Goal: Transaction & Acquisition: Purchase product/service

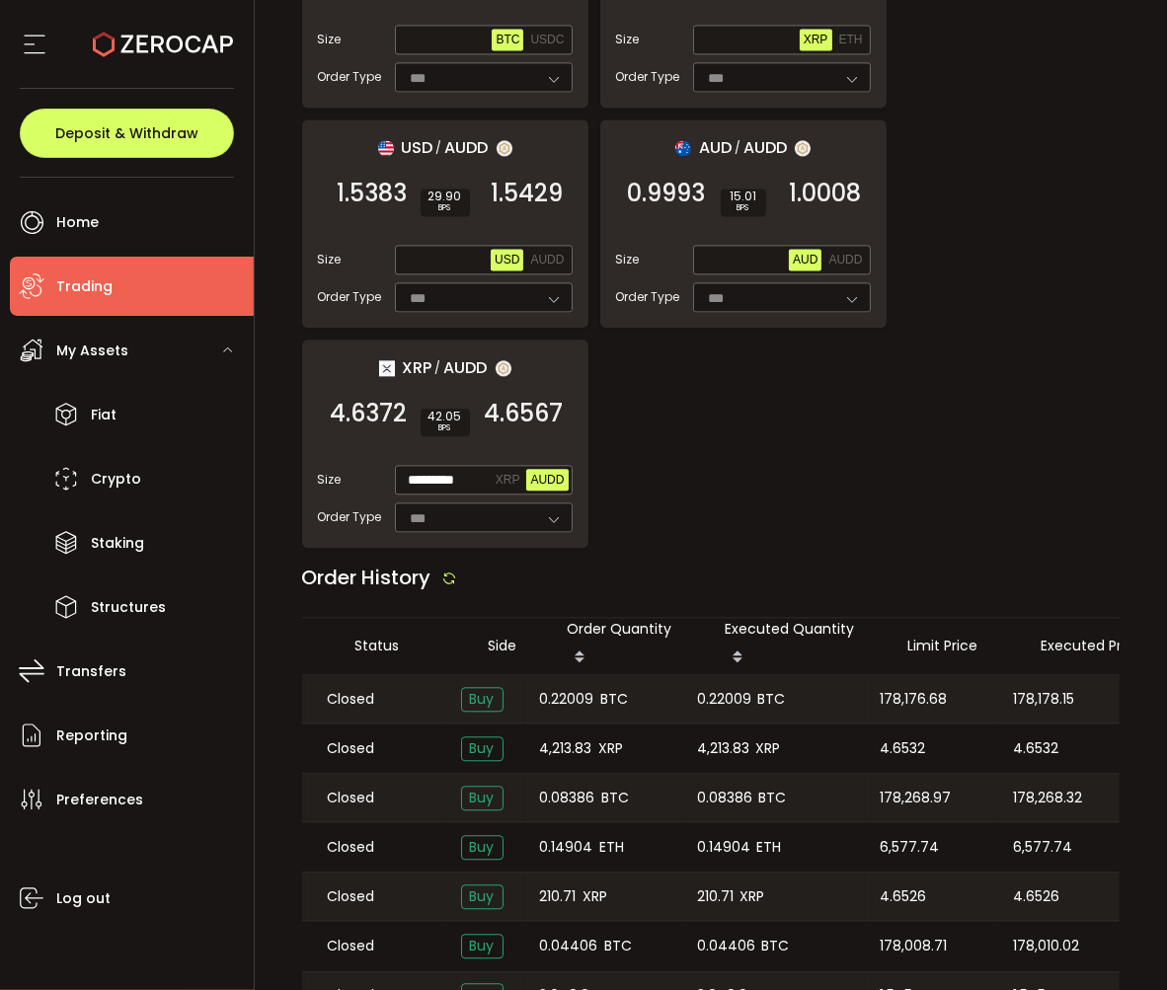
scroll to position [0, 458]
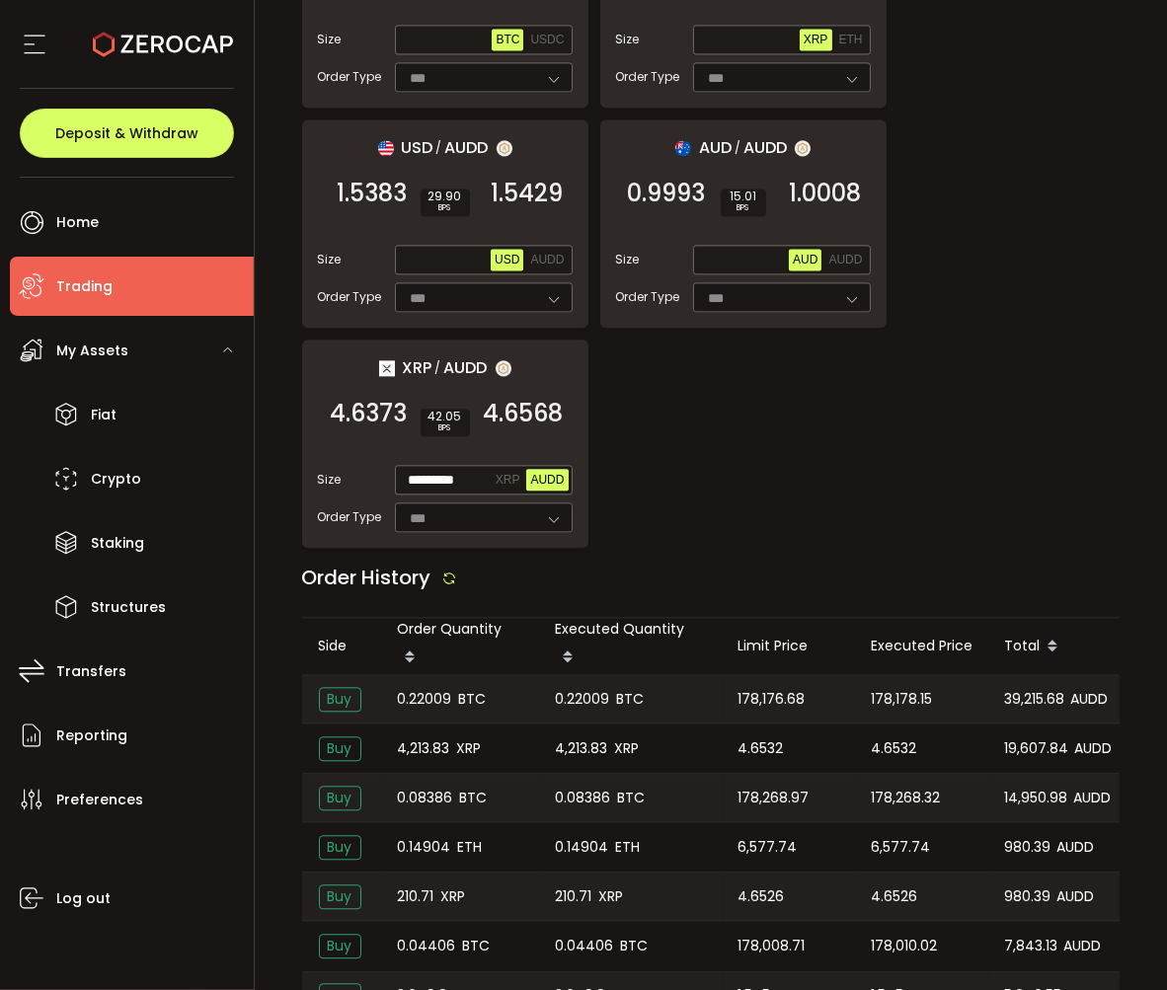
click at [577, 787] on span "0.08386" at bounding box center [583, 798] width 55 height 23
copy span "0.08386"
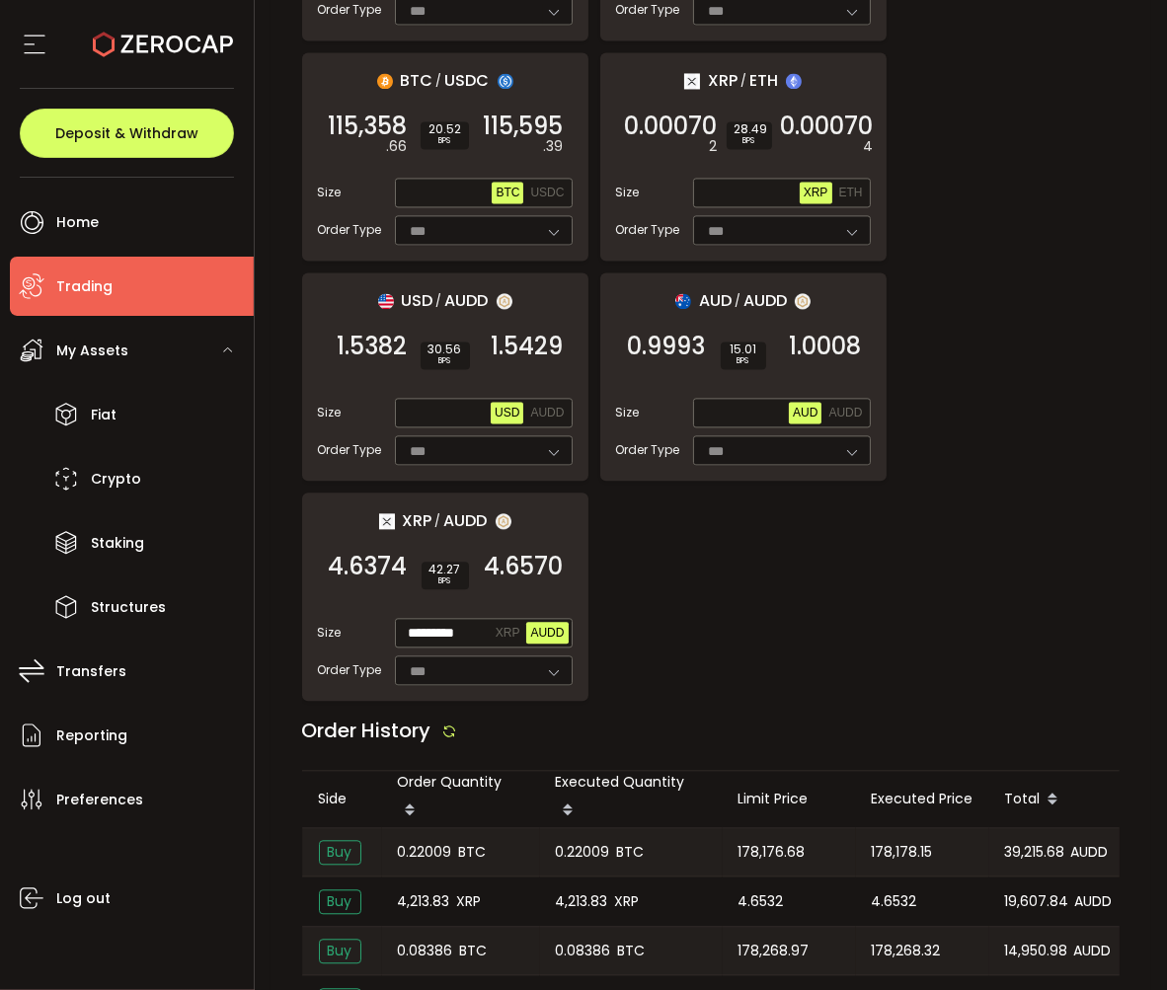
scroll to position [2877, 0]
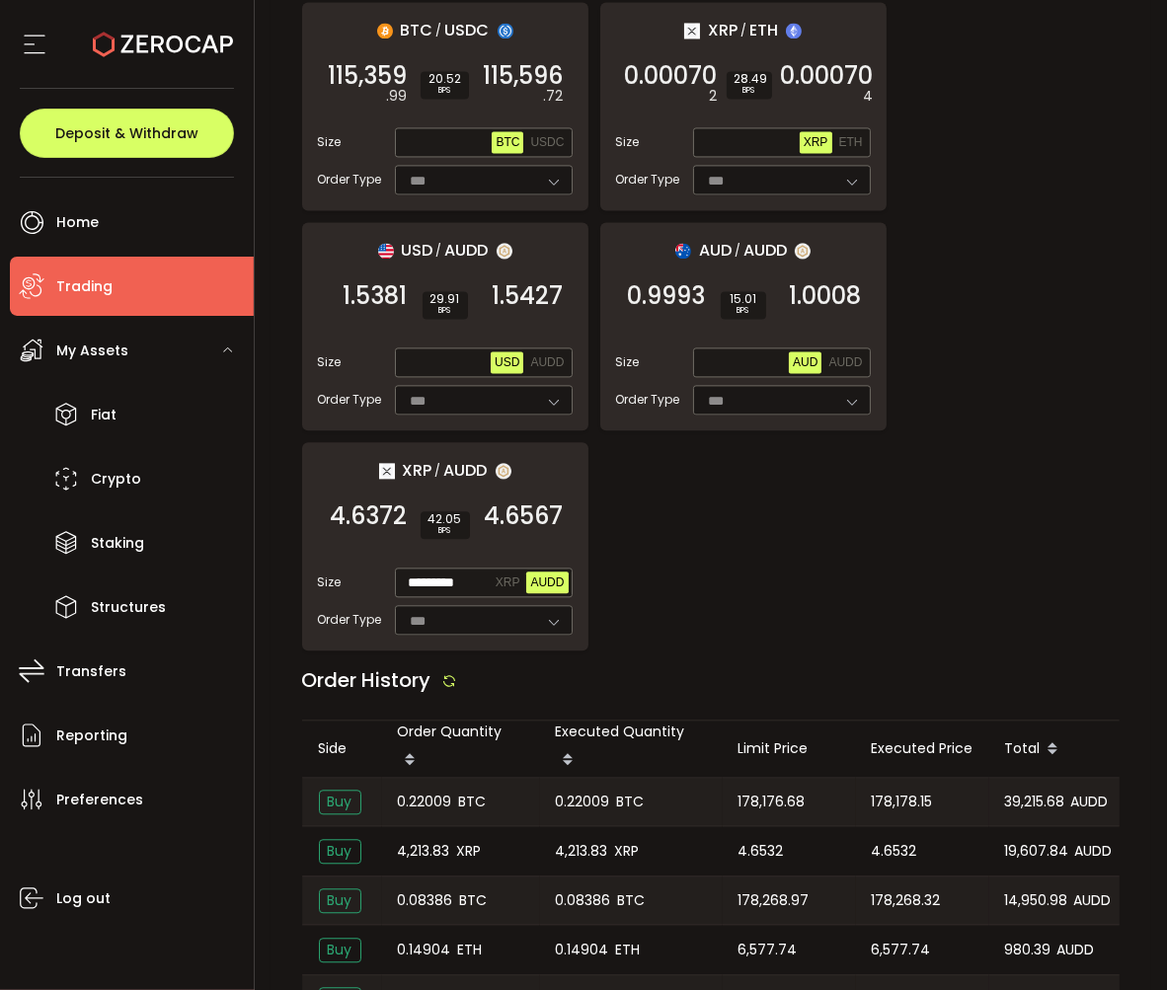
click at [577, 791] on span "0.22009" at bounding box center [583, 802] width 54 height 23
copy span "0.22009"
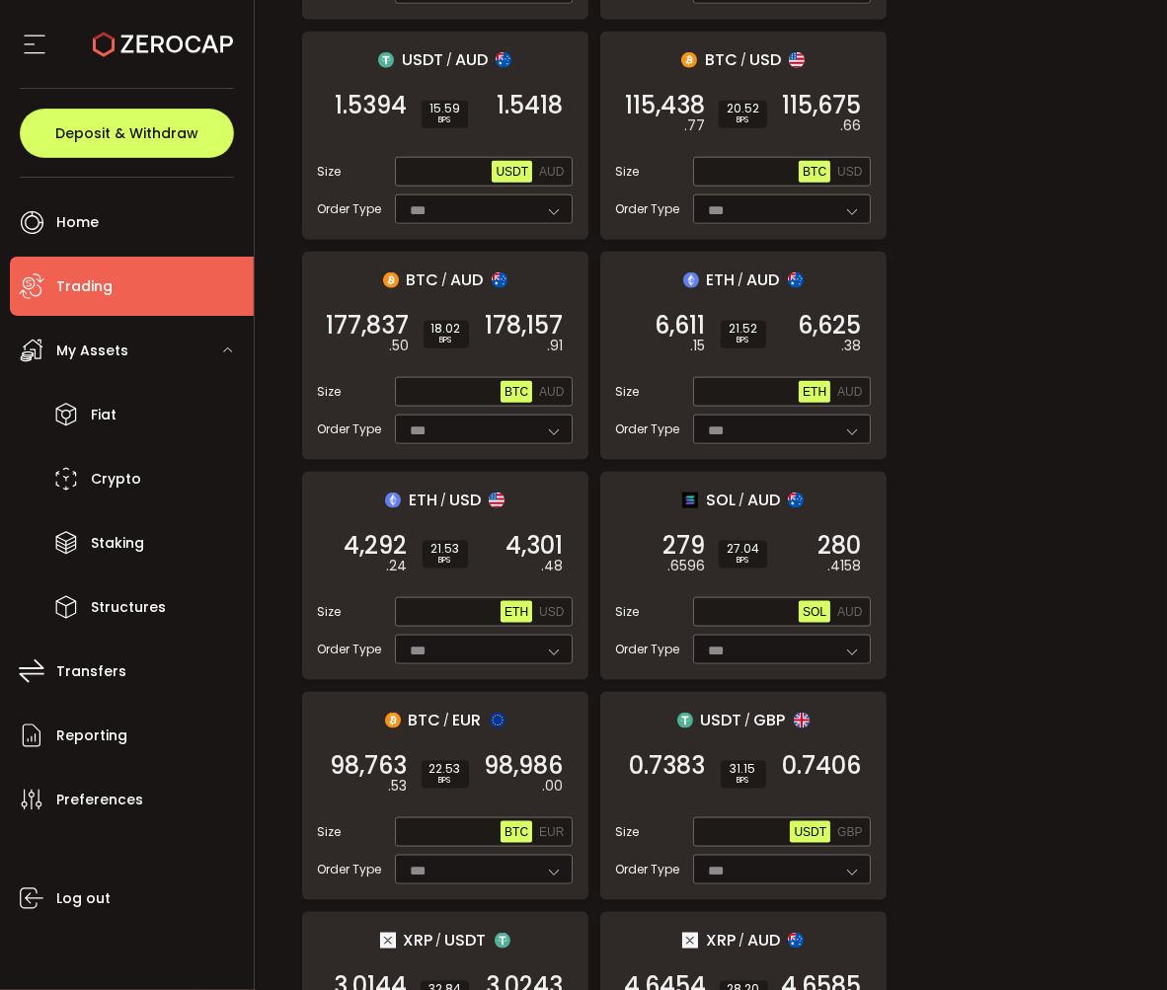
scroll to position [823, 0]
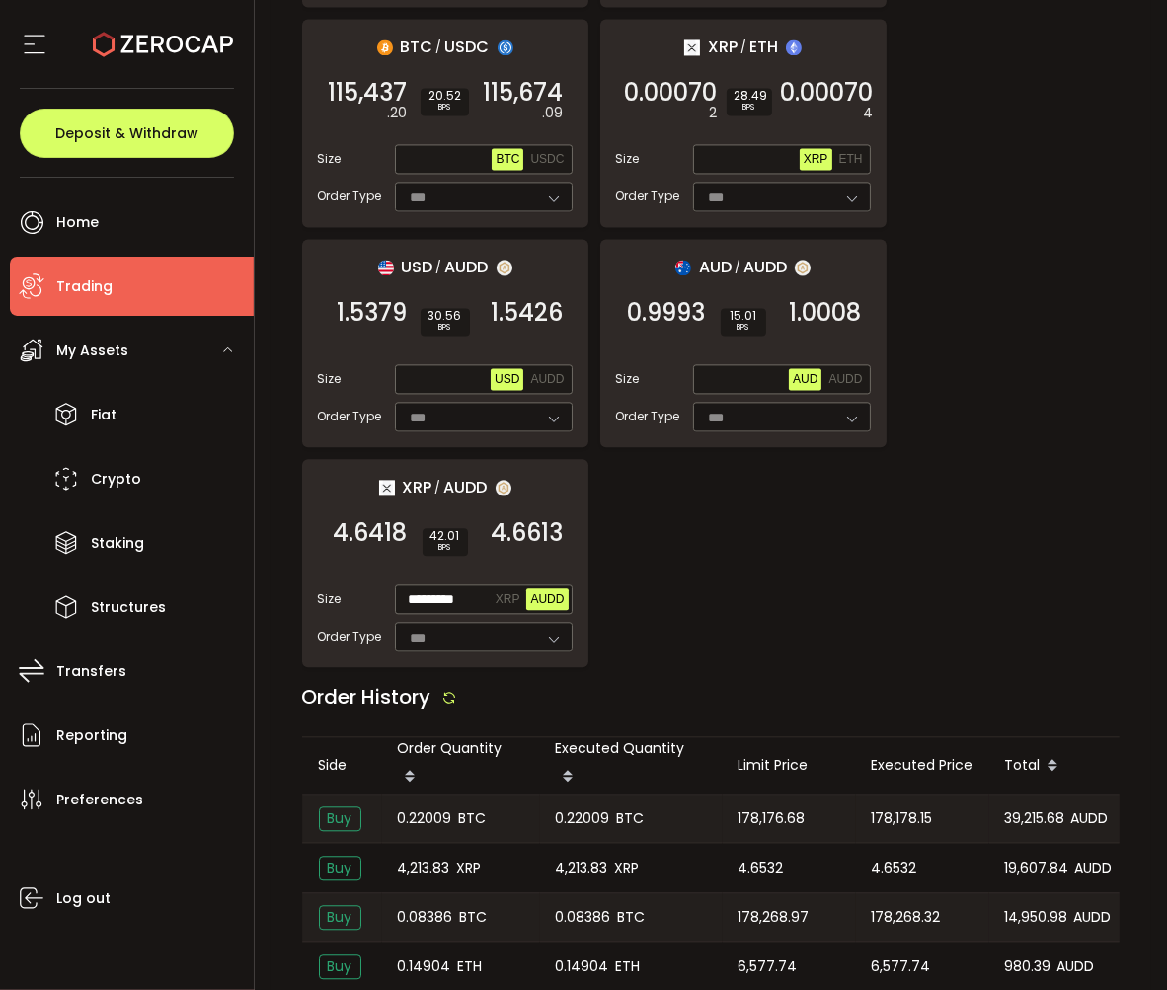
scroll to position [3179, 0]
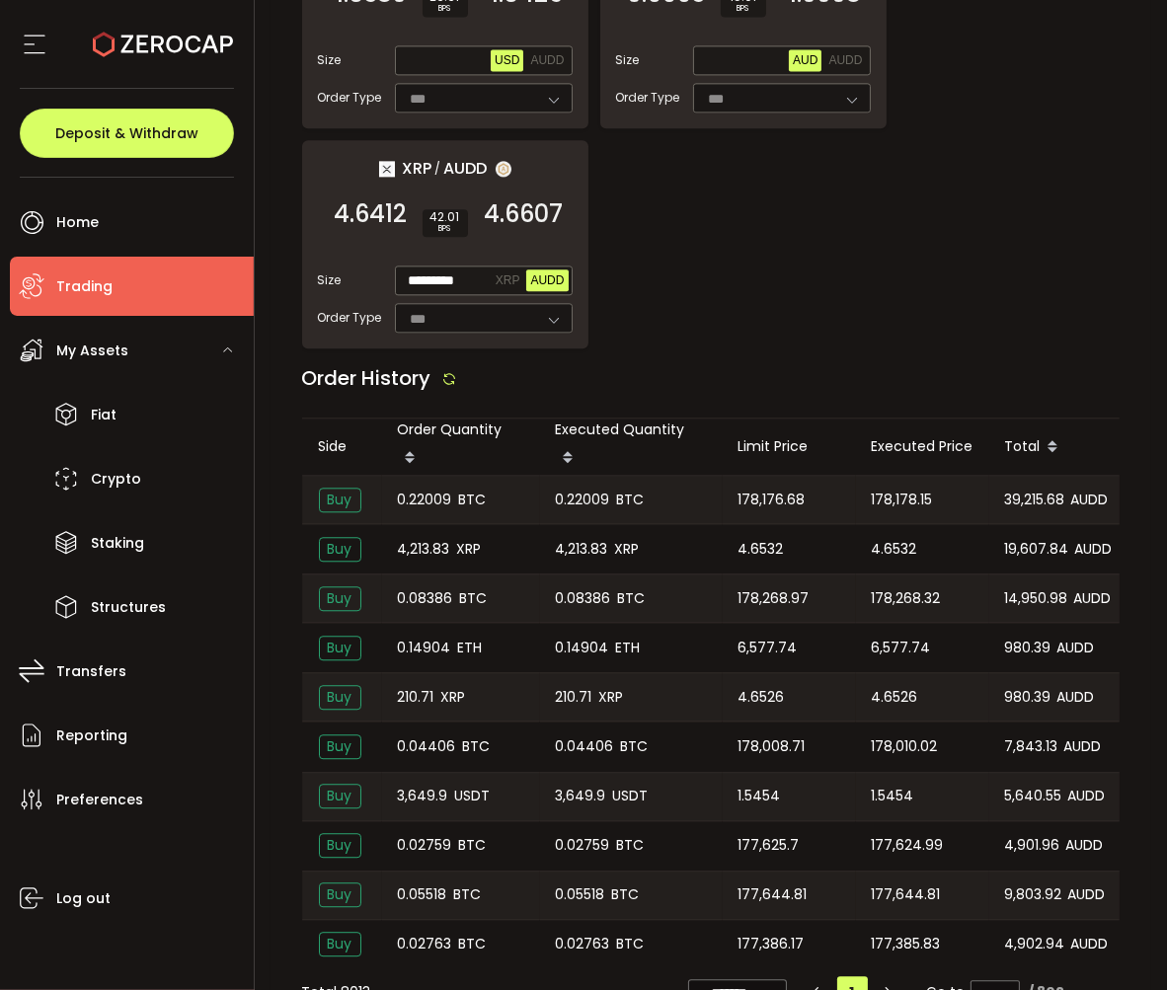
click at [747, 538] on span "4.6532" at bounding box center [760, 549] width 45 height 23
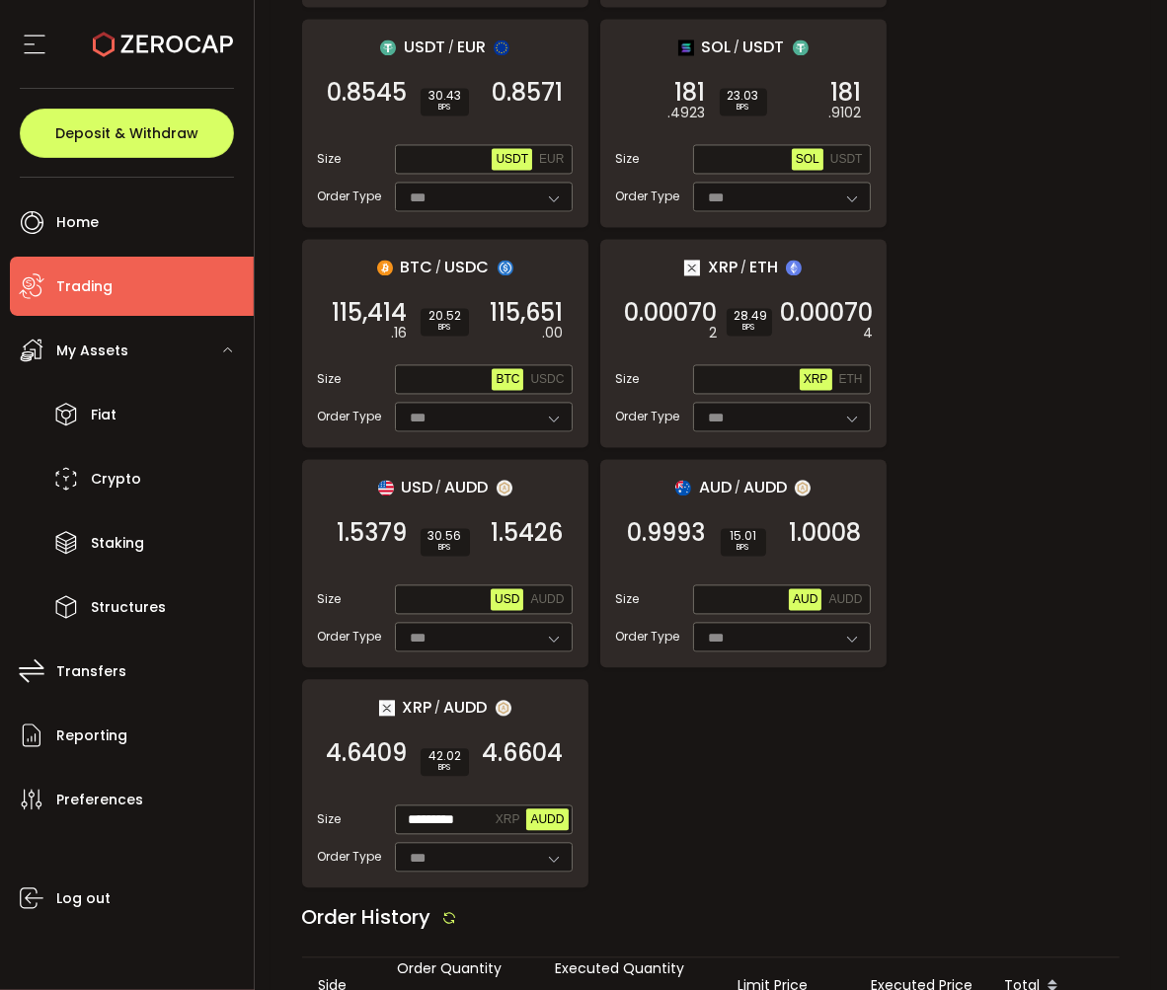
scroll to position [2648, 0]
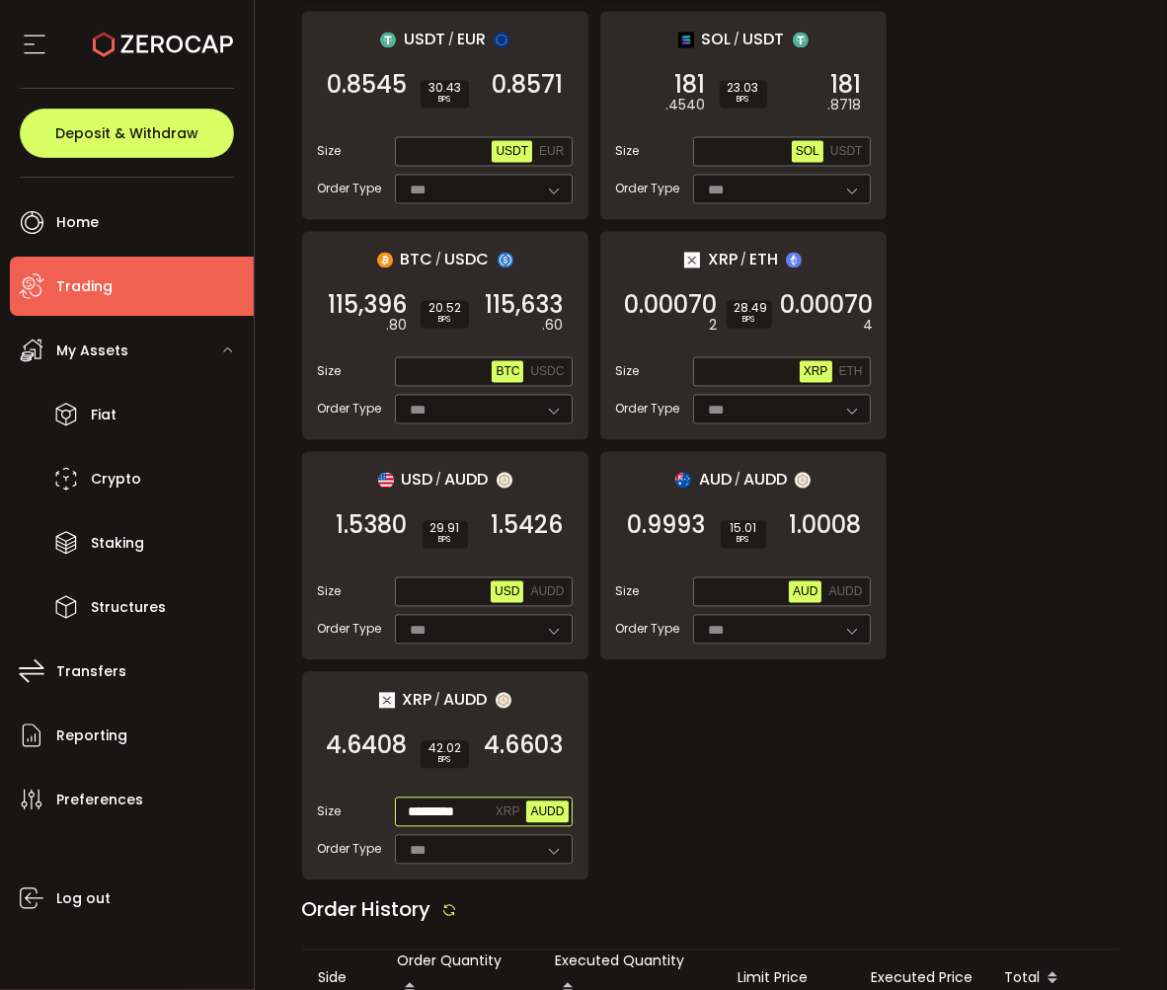
click at [544, 805] on span "AUDD" at bounding box center [547, 812] width 34 height 14
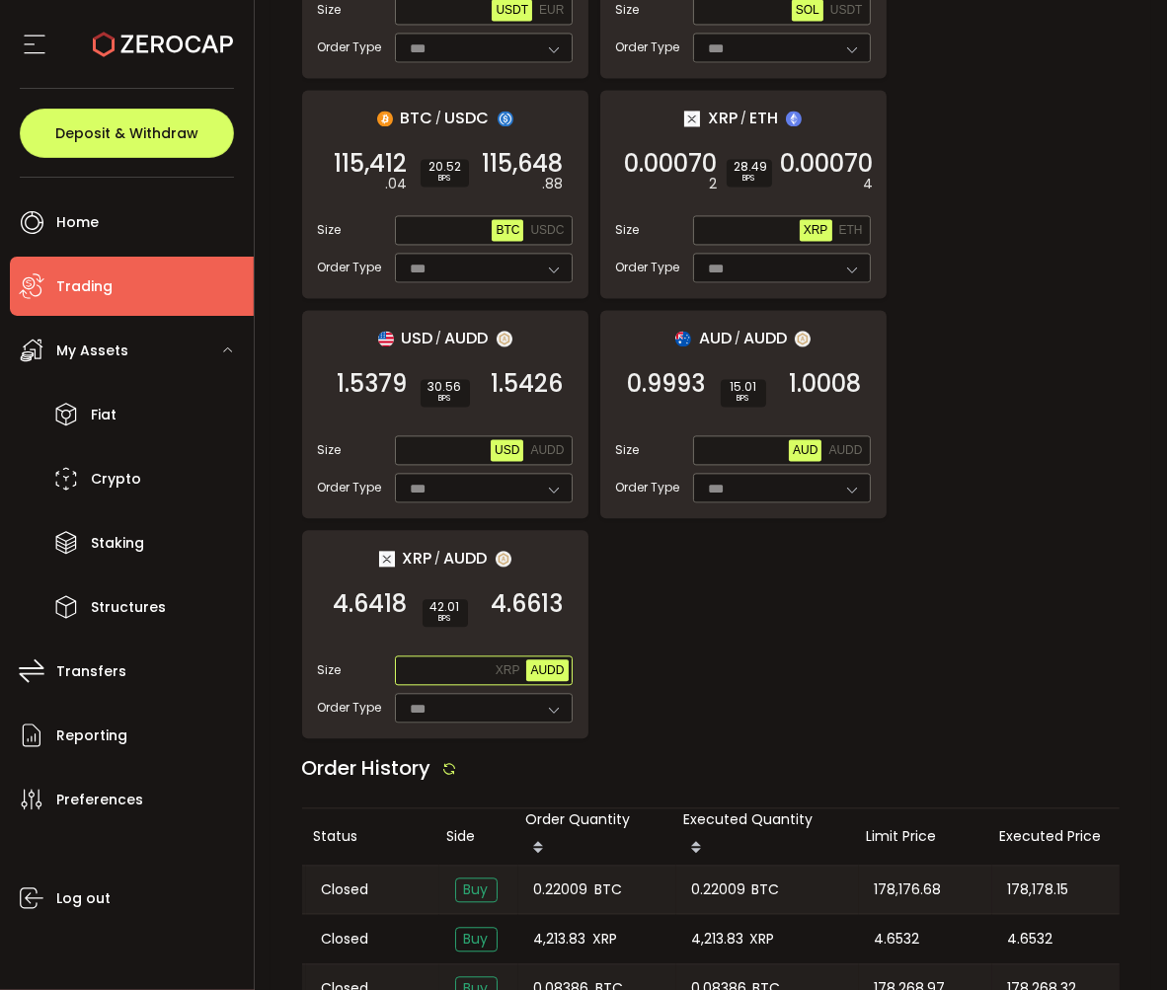
scroll to position [0, 319]
click at [556, 977] on span "0.08386" at bounding box center [564, 988] width 55 height 23
copy span "0.08386"
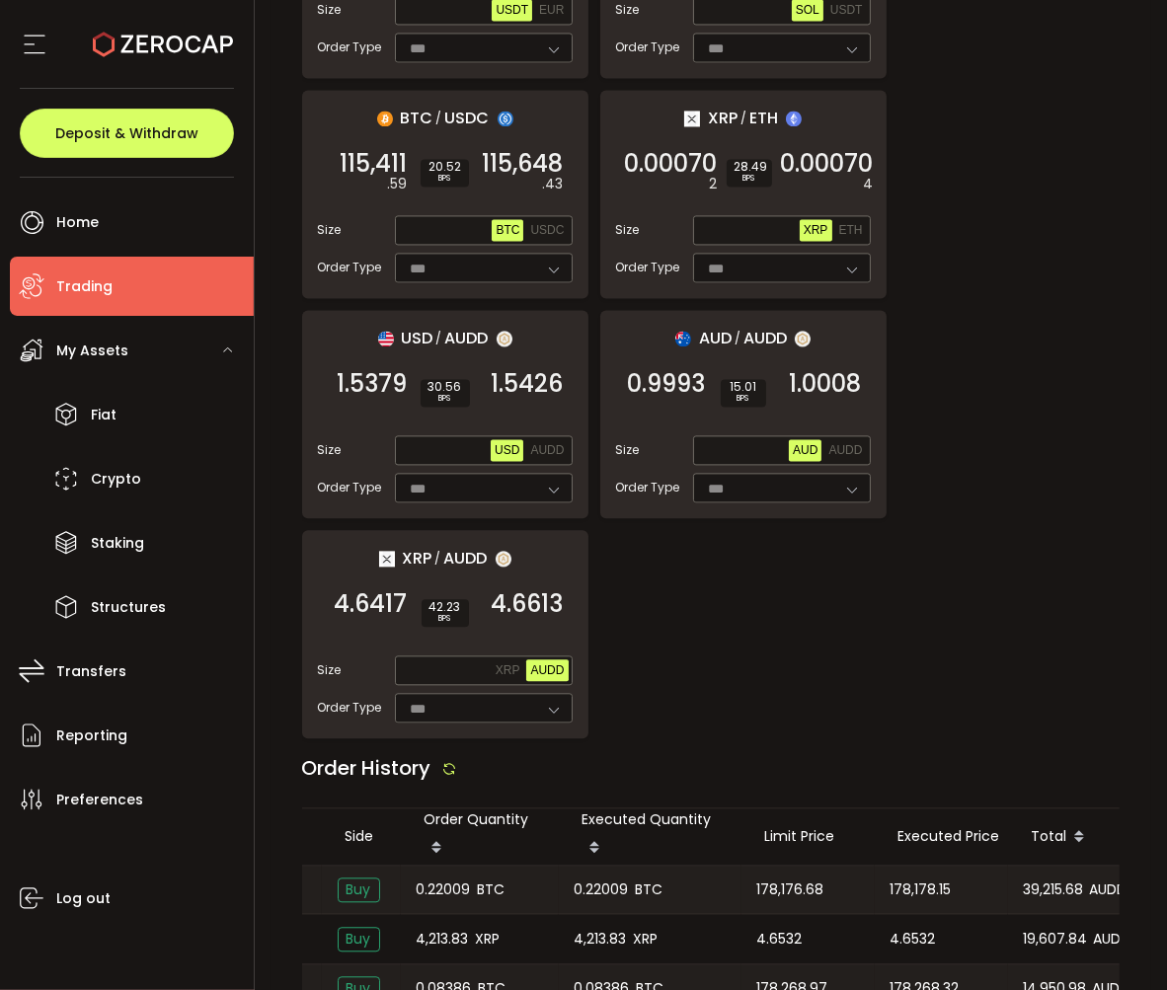
scroll to position [0, 445]
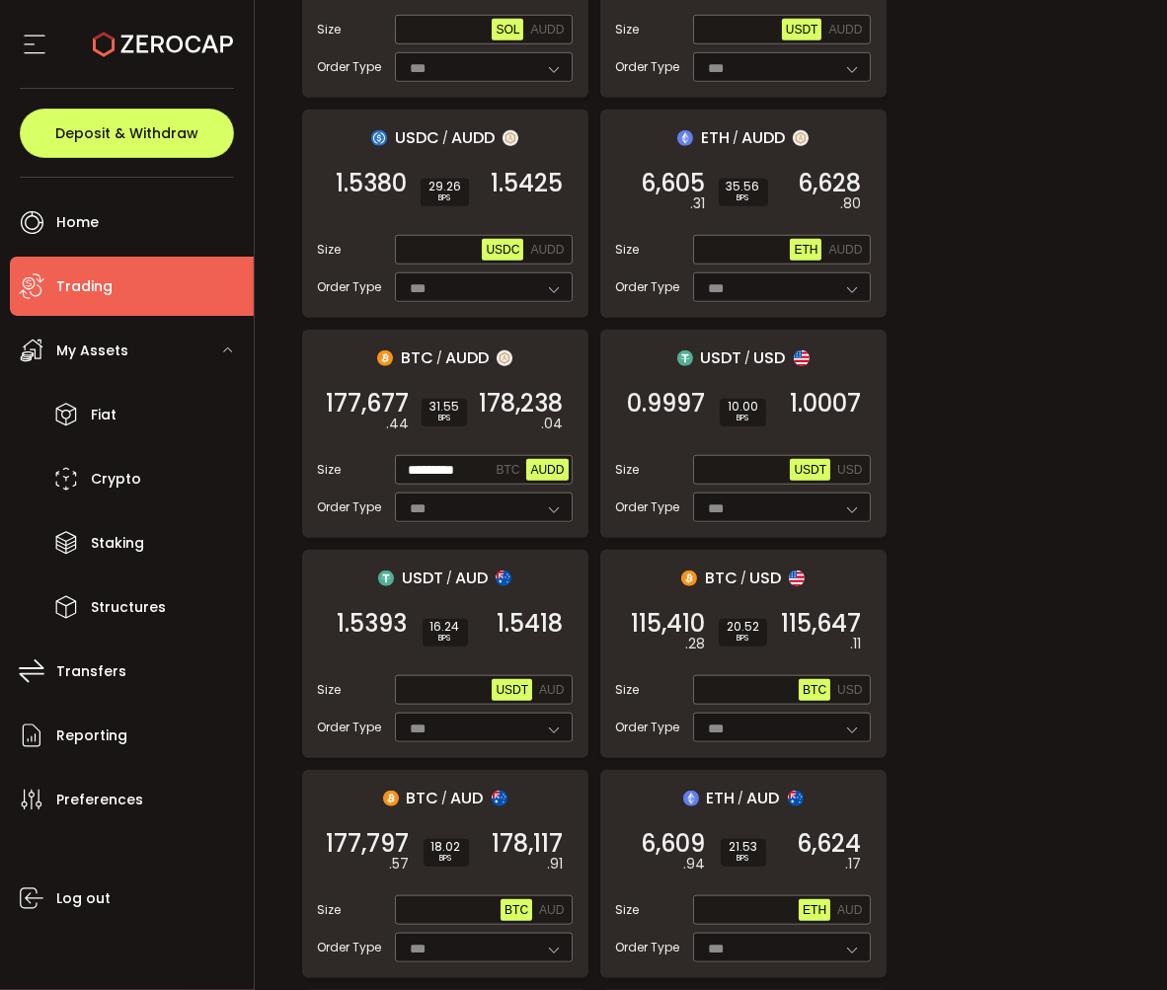
scroll to position [798, 0]
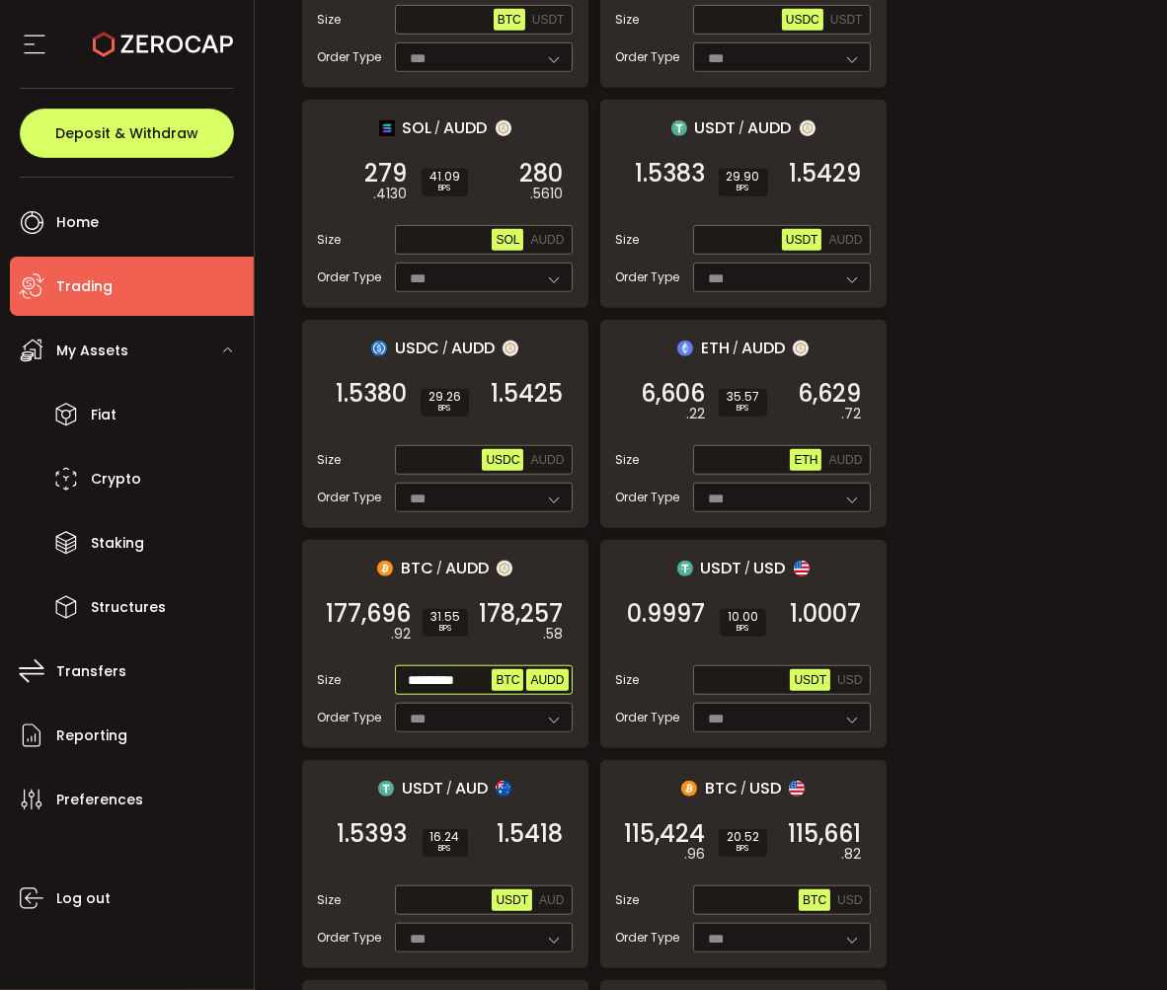
click at [512, 673] on span "BTC" at bounding box center [508, 680] width 24 height 14
click at [418, 670] on input "text" at bounding box center [446, 681] width 94 height 22
paste input "*******"
type input "*******"
click at [355, 604] on span "177,694" at bounding box center [370, 614] width 86 height 20
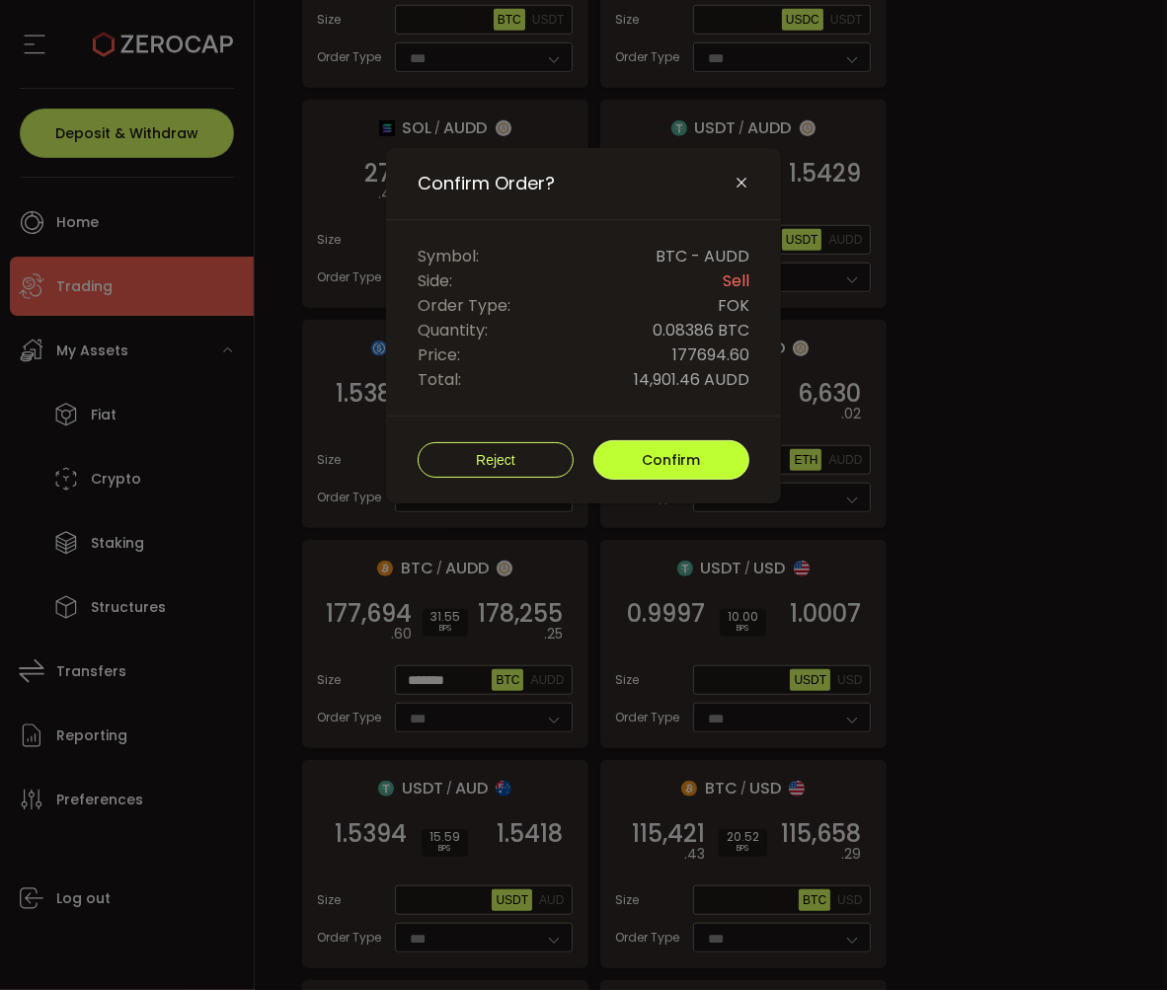
click at [686, 450] on span "Confirm" at bounding box center [672, 460] width 58 height 20
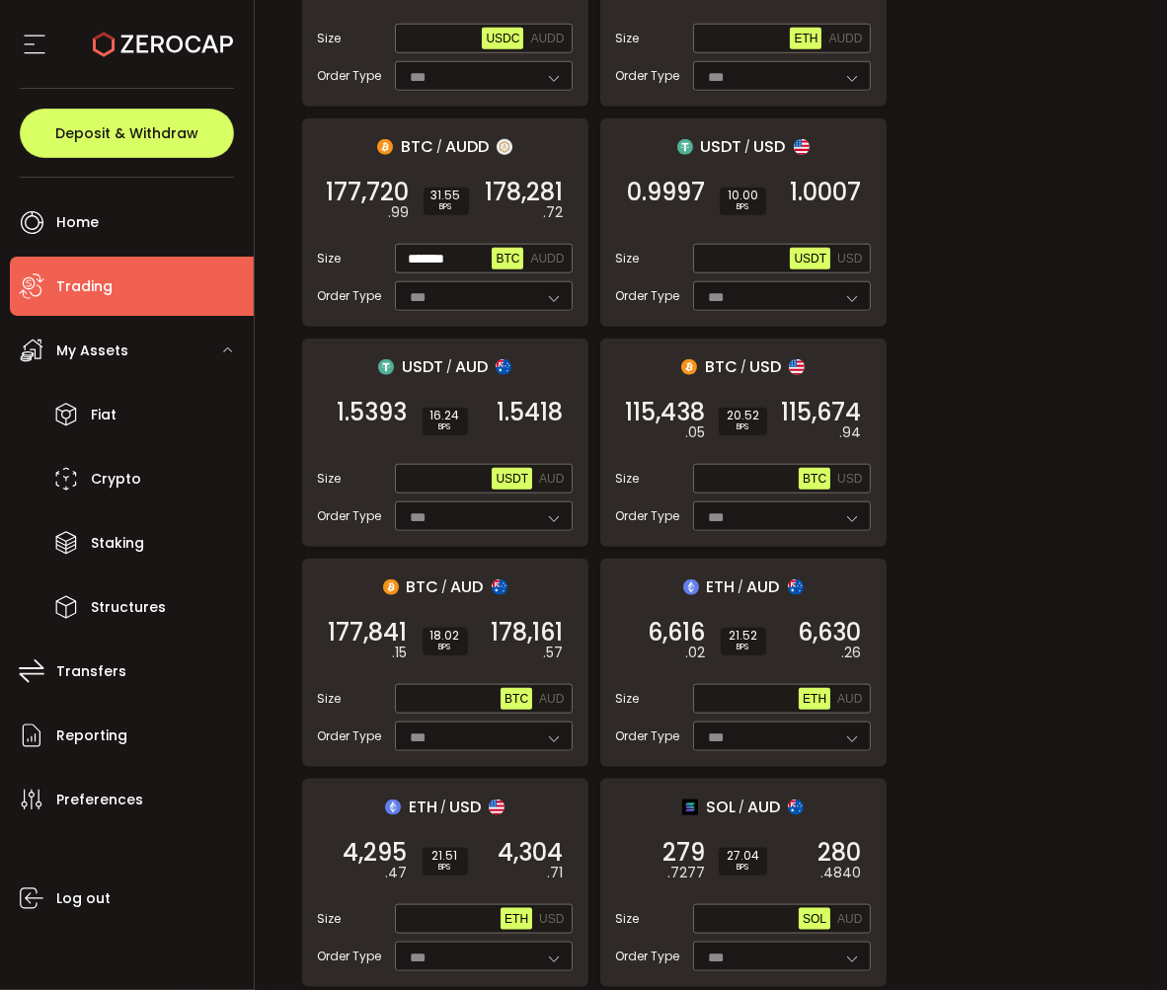
scroll to position [711, 0]
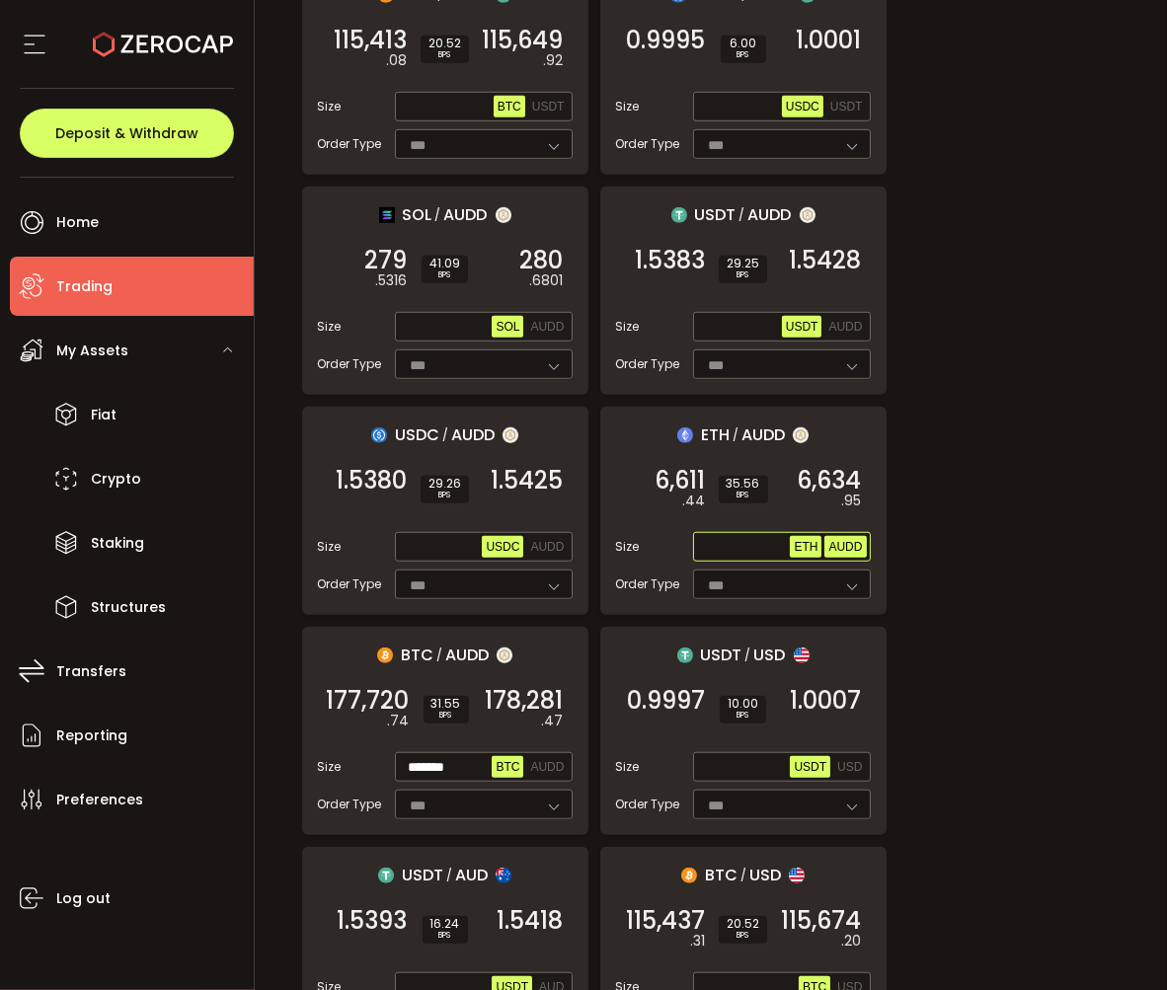
click at [835, 540] on span "AUDD" at bounding box center [845, 547] width 34 height 14
click at [701, 537] on input "text" at bounding box center [744, 548] width 94 height 22
paste input "**********"
type input "*********"
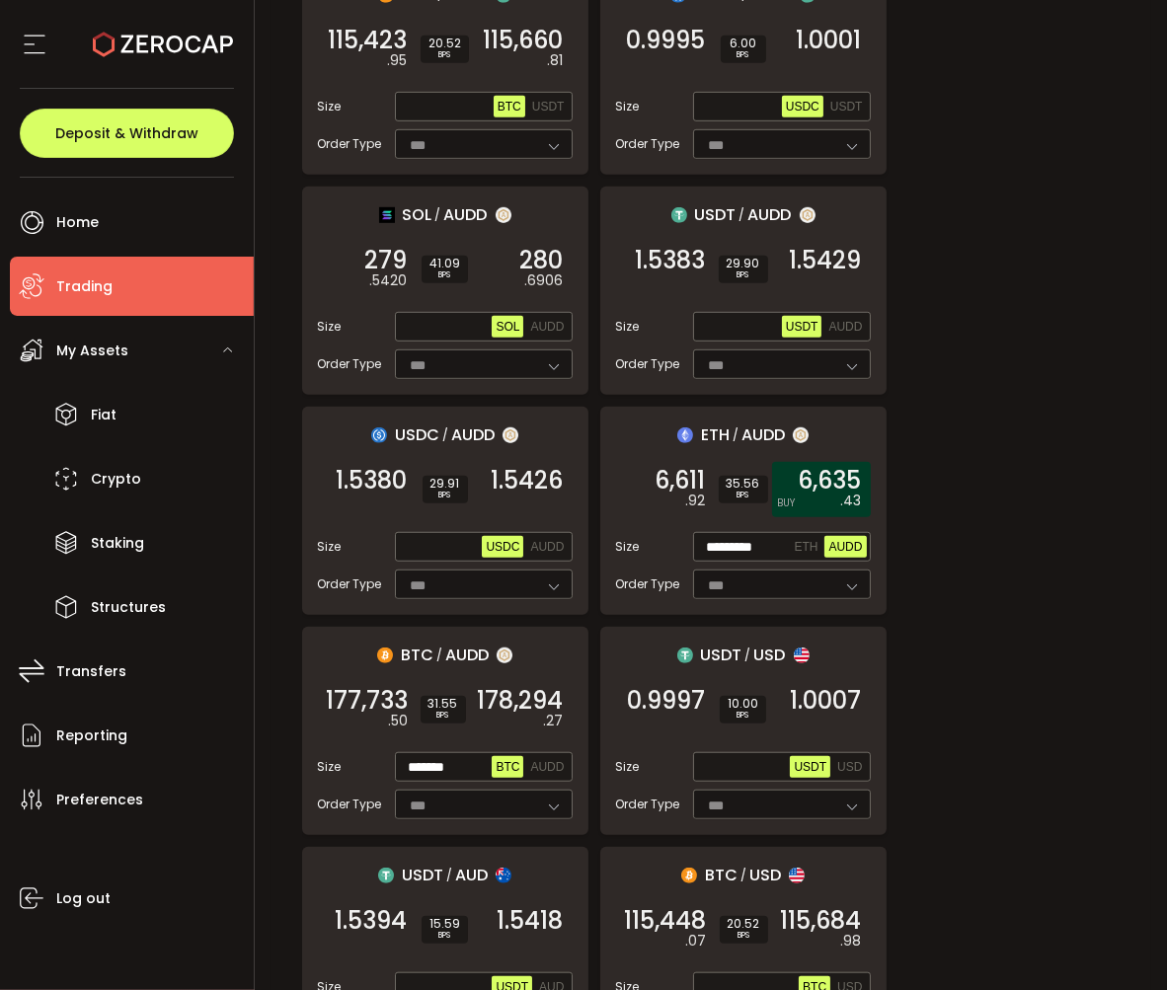
click at [828, 471] on span "6,635" at bounding box center [830, 481] width 63 height 20
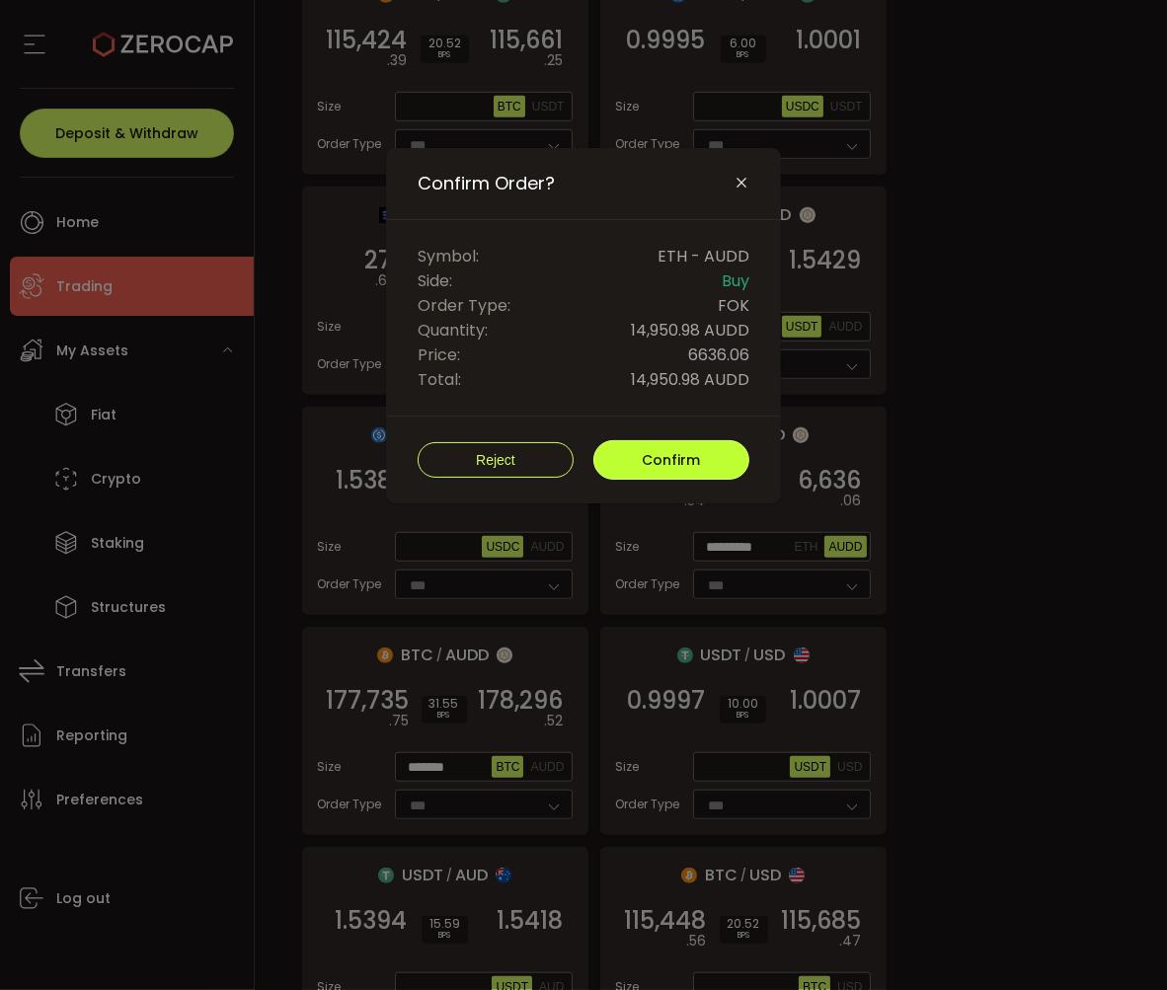
click at [696, 456] on span "Confirm" at bounding box center [672, 460] width 58 height 20
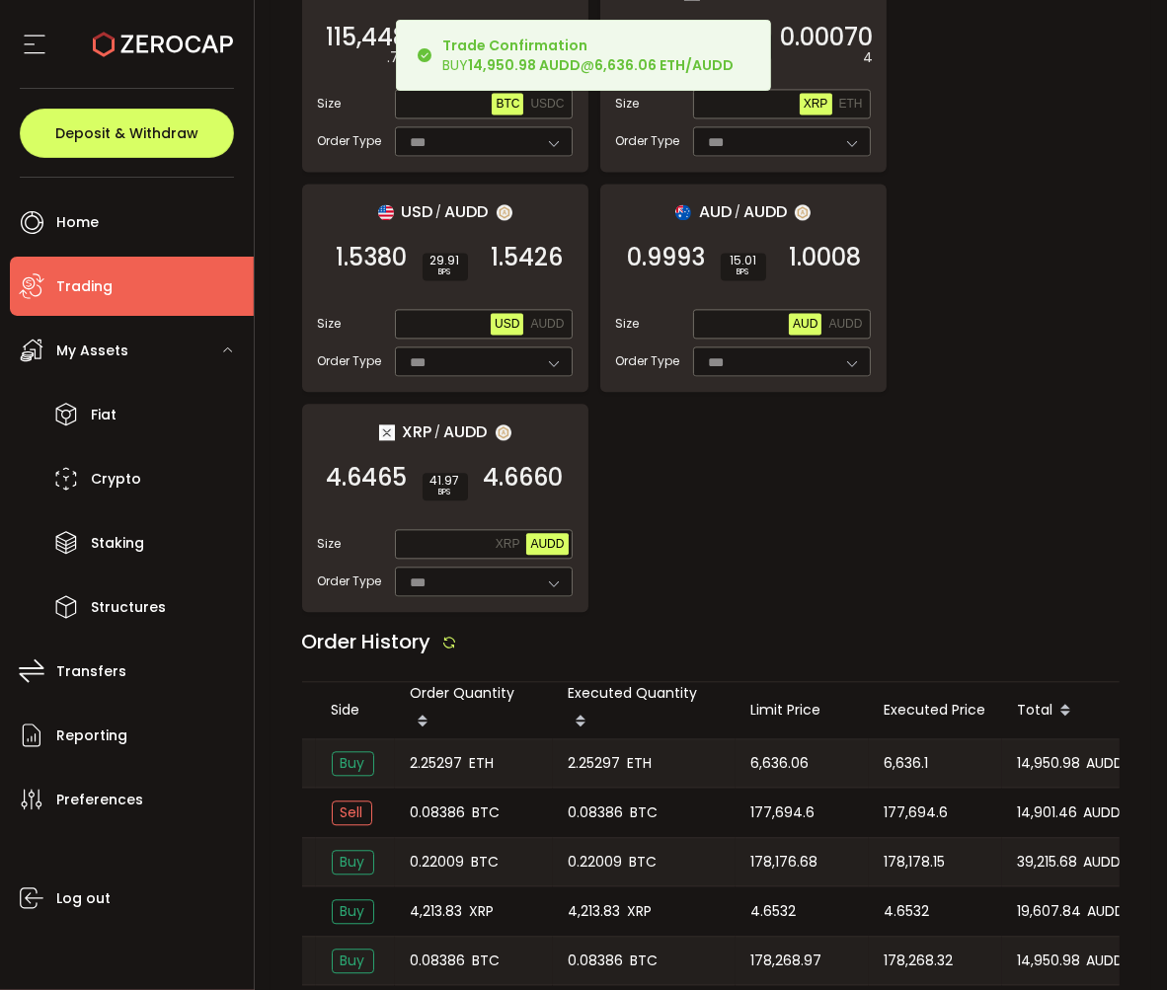
scroll to position [3179, 0]
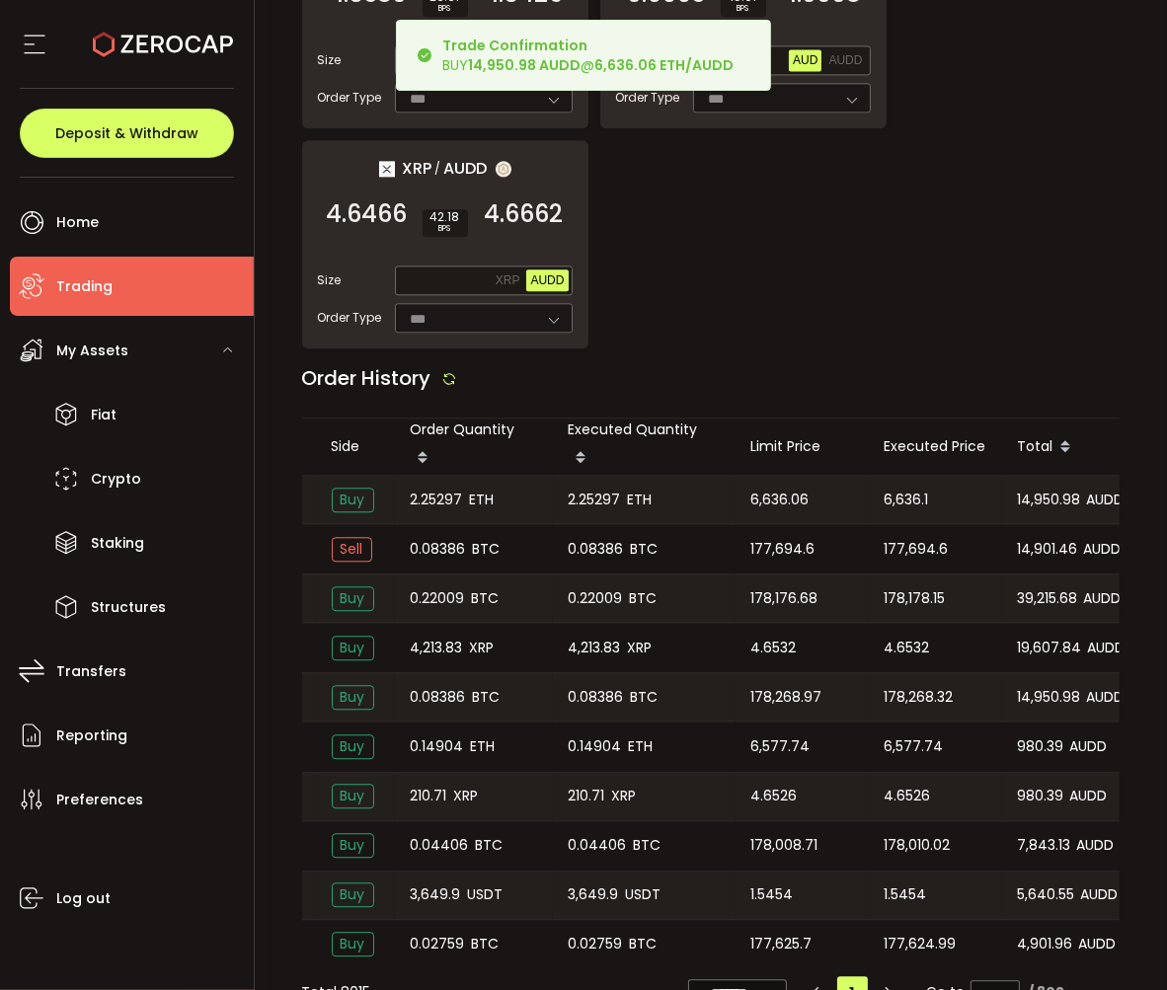
click at [899, 489] on span "6,636.1" at bounding box center [907, 500] width 44 height 23
copy span "6,636.1"
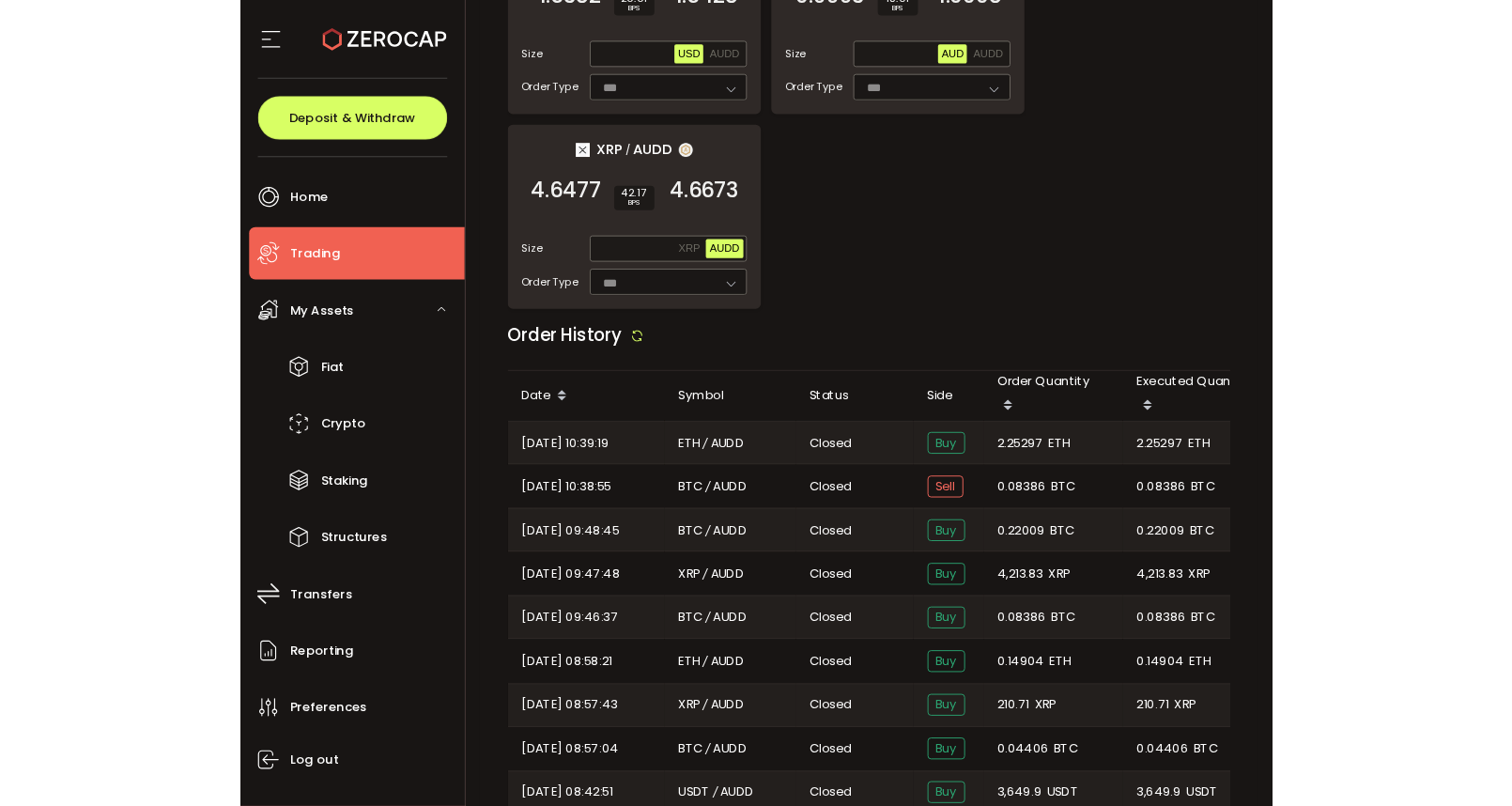
scroll to position [1726, 0]
